Goal: Task Accomplishment & Management: Manage account settings

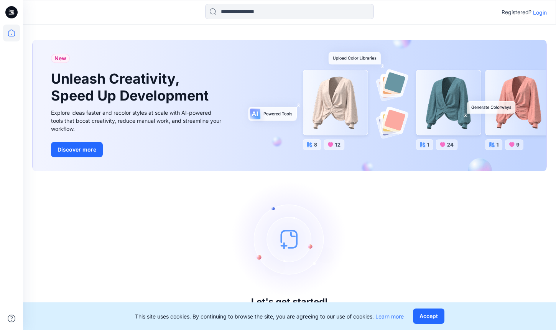
click at [539, 15] on p "Login" at bounding box center [540, 12] width 14 height 8
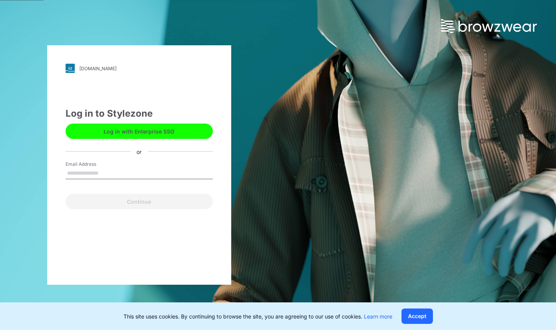
click at [172, 172] on input "Email Address" at bounding box center [139, 174] width 147 height 12
click at [270, 178] on div "platypusoutdoors.stylezone.com Loading... Log in to Stylezone Log in with Enter…" at bounding box center [139, 165] width 278 height 330
click at [176, 170] on input "Email Address" at bounding box center [139, 174] width 147 height 12
click at [239, 163] on div "platypusoutdoors.stylezone.com Loading... Log in to Stylezone Log in with Enter…" at bounding box center [139, 165] width 278 height 330
click at [163, 173] on input "Email Address" at bounding box center [139, 174] width 147 height 12
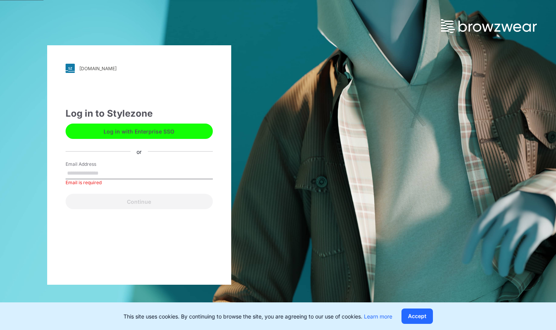
type input "**********"
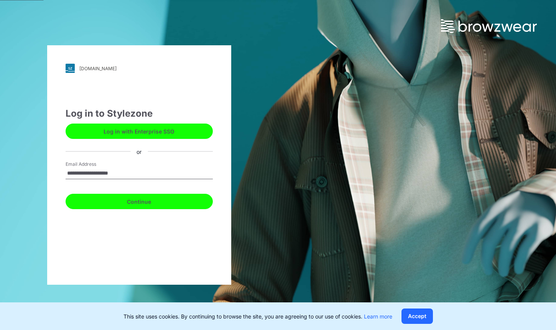
click at [158, 201] on button "Continue" at bounding box center [139, 201] width 147 height 15
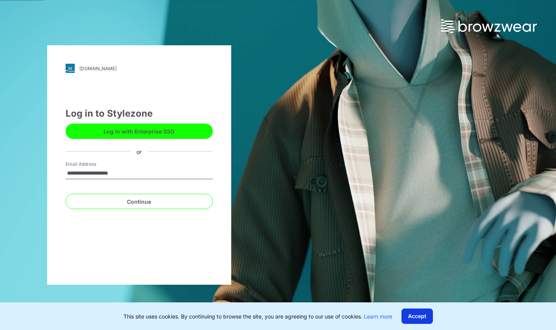
click at [423, 319] on button "Accept" at bounding box center [417, 316] width 31 height 15
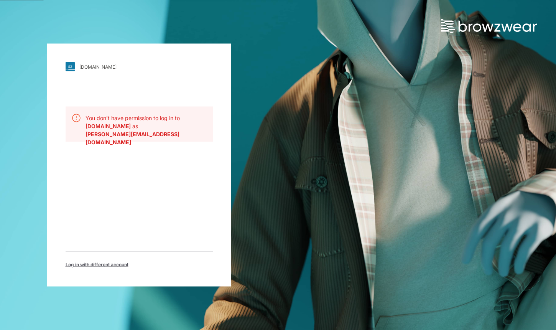
click at [109, 261] on span "Log in with different account" at bounding box center [97, 264] width 63 height 7
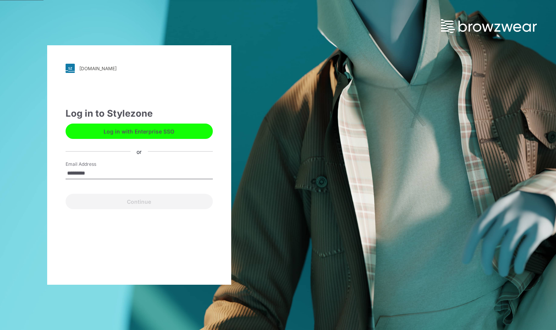
type input "**********"
click at [66, 194] on button "Continue" at bounding box center [139, 201] width 147 height 15
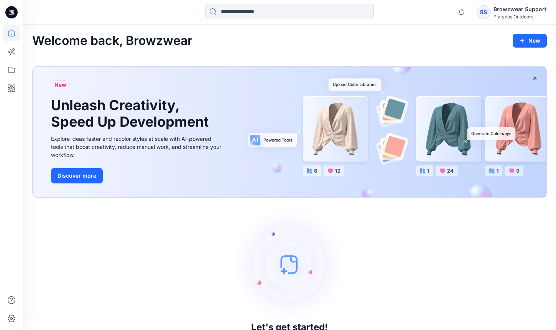
click at [499, 8] on div "Browzwear Support" at bounding box center [520, 9] width 53 height 9
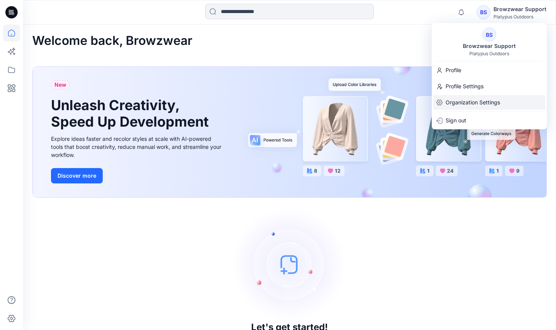
click at [469, 103] on p "Organization Settings" at bounding box center [473, 102] width 54 height 15
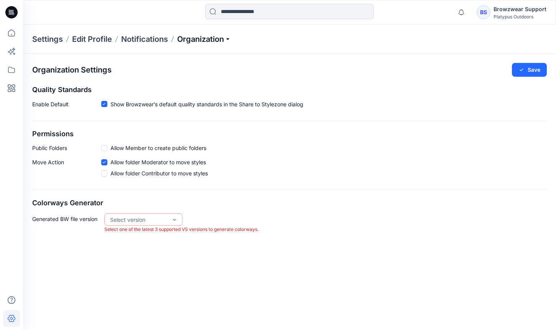
click at [214, 41] on p "Organization" at bounding box center [204, 39] width 54 height 11
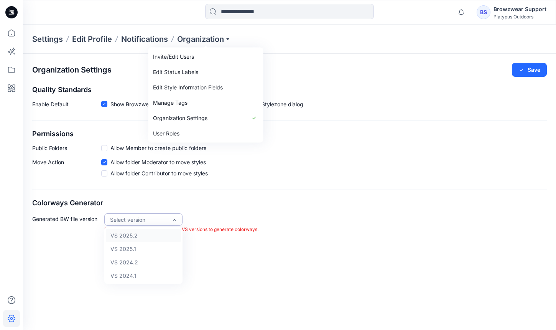
click at [166, 222] on div "Select version" at bounding box center [139, 220] width 58 height 8
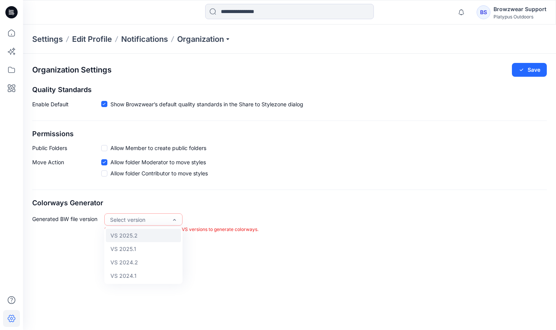
click at [163, 234] on div "VS 2025.2" at bounding box center [143, 235] width 75 height 13
click at [253, 264] on div "Organization Settings Save Quality Standards Enable Default Show Browzwear’s de…" at bounding box center [289, 192] width 533 height 276
click at [217, 45] on div "Settings Edit Profile Notifications Organization" at bounding box center [289, 39] width 533 height 29
click at [226, 38] on p "Organization" at bounding box center [204, 39] width 54 height 11
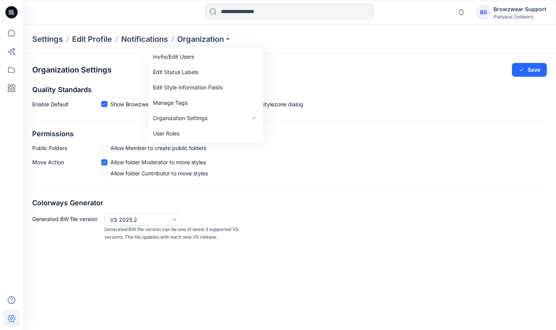
click at [402, 105] on div "Enable Default Show Browzwear’s default quality standards in the Share to Style…" at bounding box center [289, 105] width 515 height 11
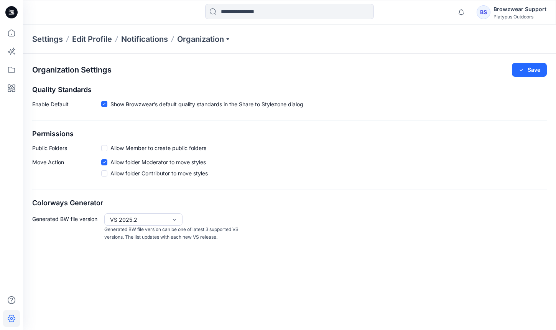
click at [106, 172] on span at bounding box center [104, 173] width 6 height 6
click at [221, 182] on div "Organization Settings Save Quality Standards Enable Default Show Browzwear’s de…" at bounding box center [289, 152] width 533 height 197
click at [530, 70] on button "Save" at bounding box center [529, 70] width 35 height 14
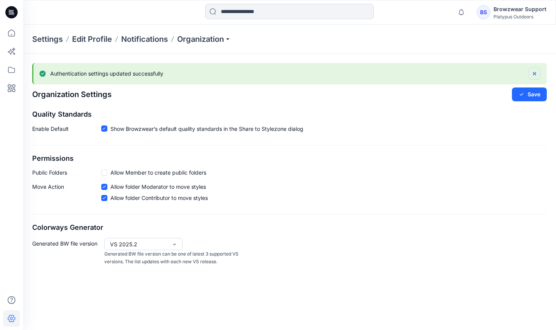
click at [533, 70] on button "button" at bounding box center [535, 74] width 12 height 12
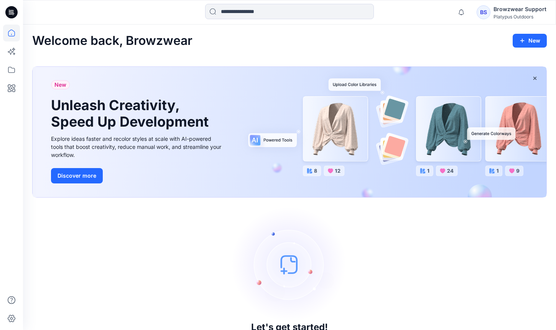
click at [526, 8] on div "Browzwear Support" at bounding box center [520, 9] width 53 height 9
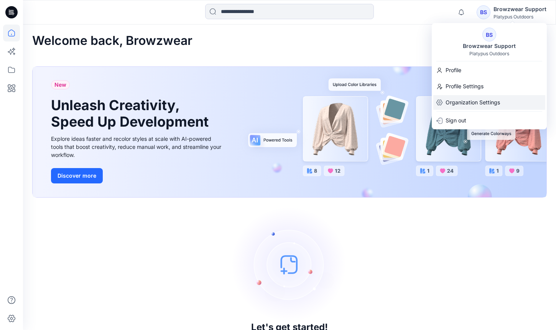
click at [477, 99] on p "Organization Settings" at bounding box center [473, 102] width 54 height 15
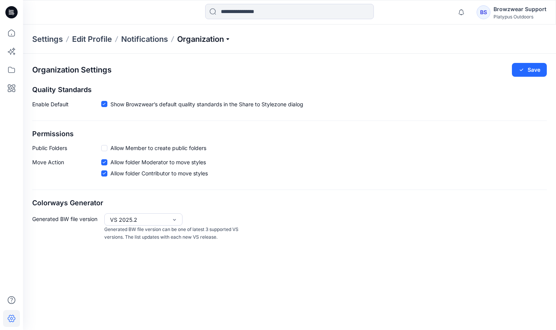
click at [228, 36] on p "Organization" at bounding box center [204, 39] width 54 height 11
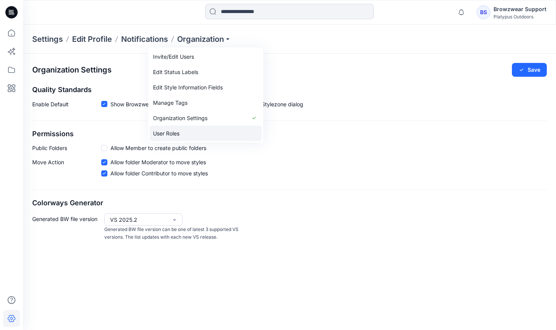
click at [211, 130] on link "User Roles" at bounding box center [206, 133] width 112 height 15
